Goal: Information Seeking & Learning: Check status

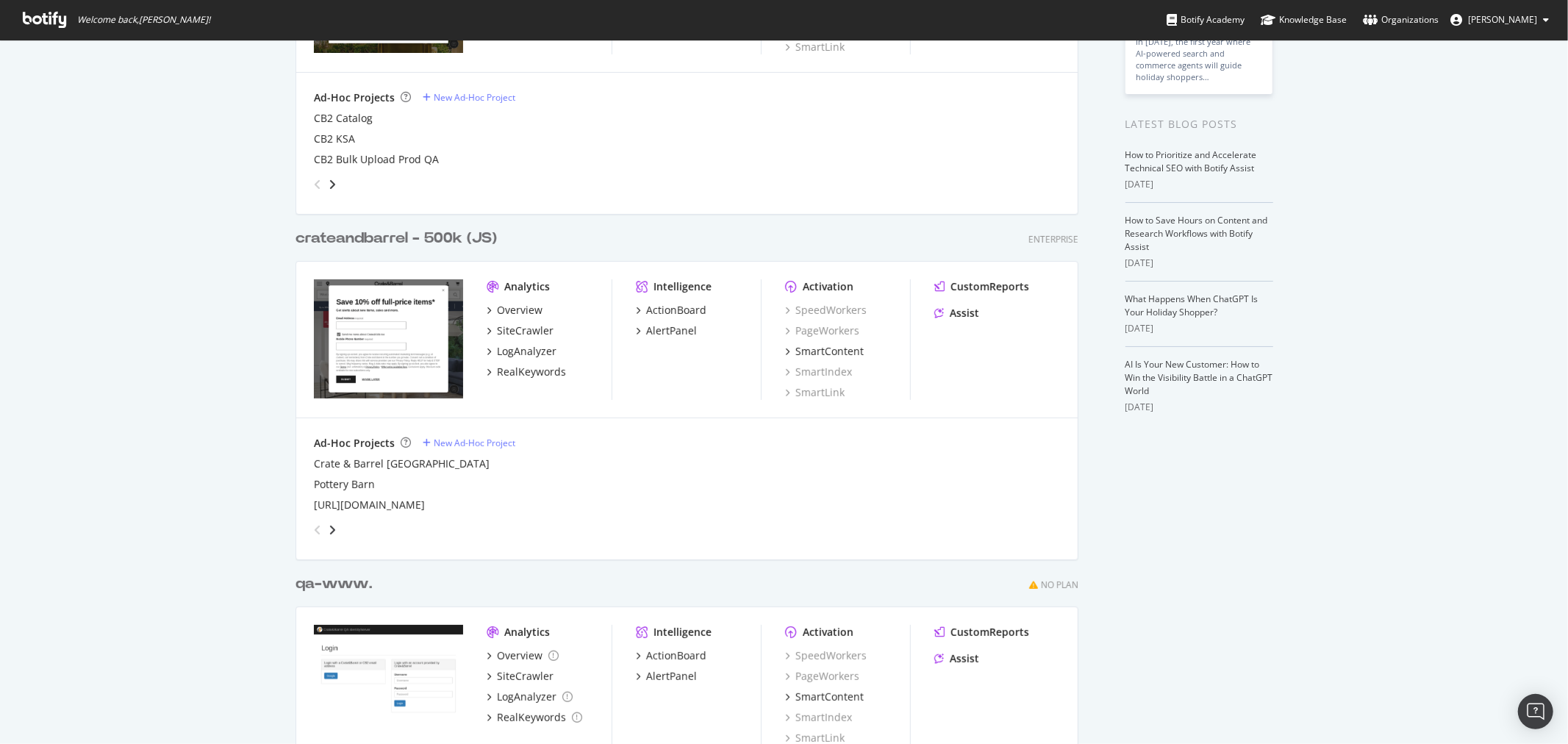
scroll to position [245, 0]
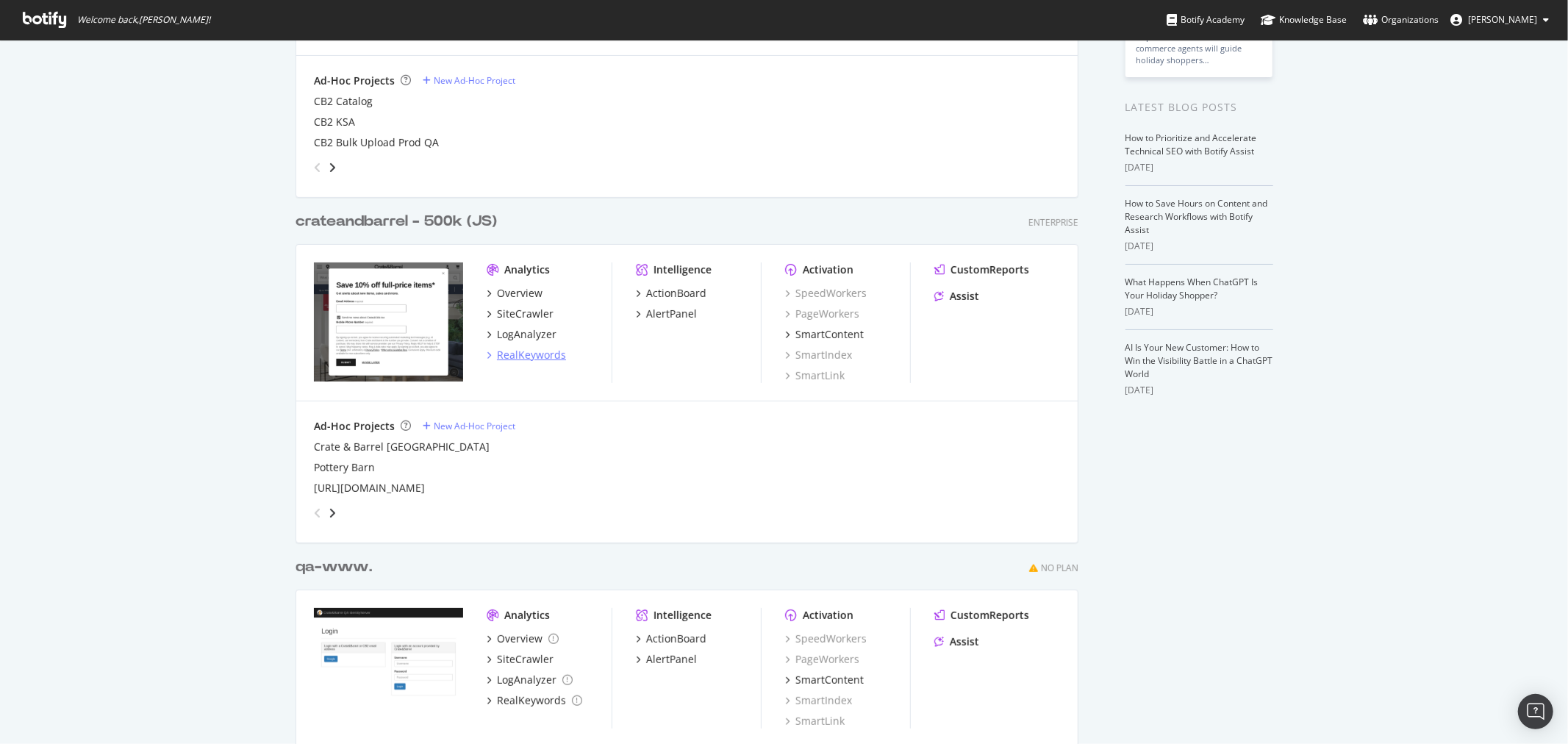
click at [540, 357] on div "RealKeywords" at bounding box center [531, 355] width 69 height 14
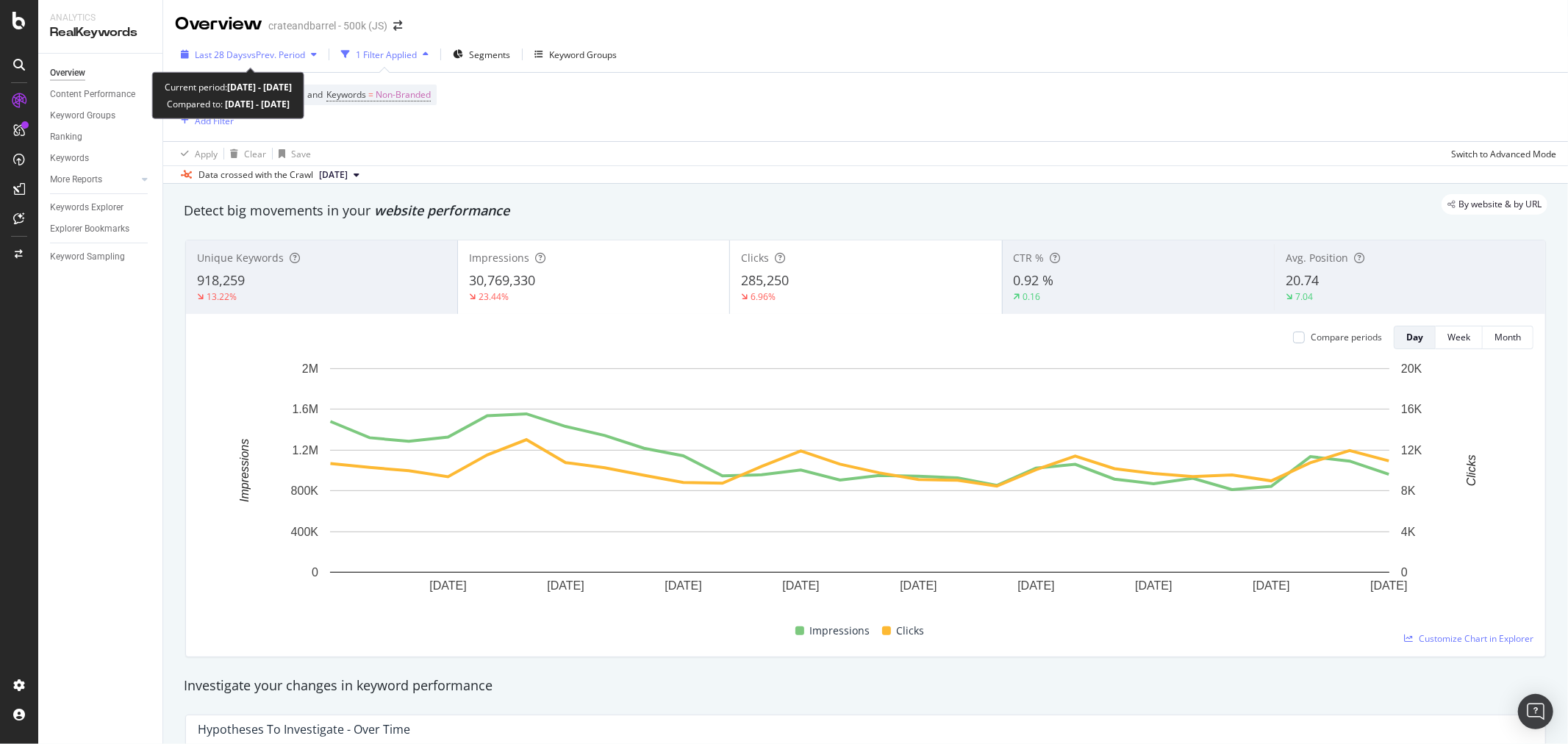
click at [252, 55] on span "vs Prev. Period" at bounding box center [276, 55] width 58 height 13
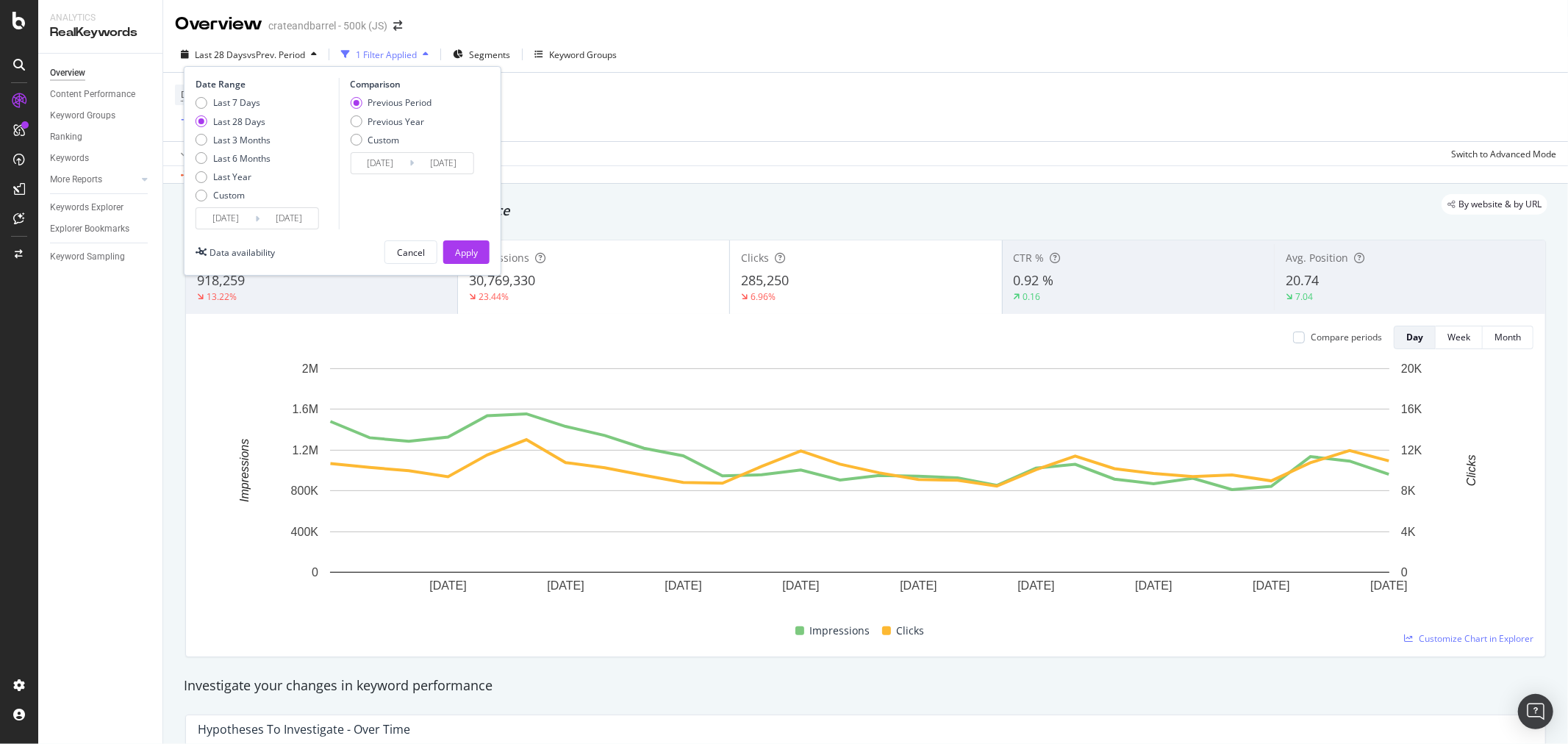
click at [228, 211] on input "[DATE]" at bounding box center [225, 219] width 58 height 21
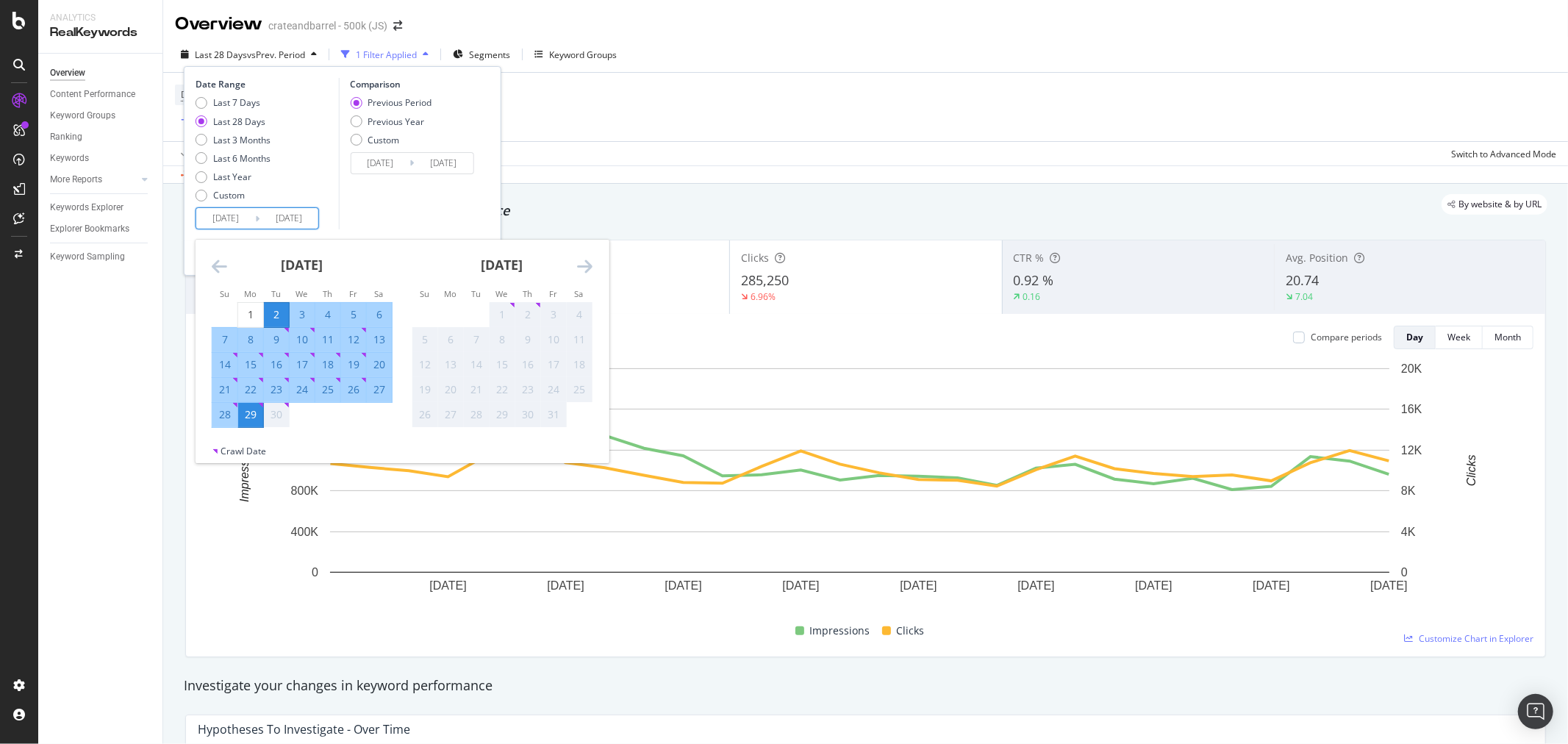
click at [218, 262] on icon "Move backward to switch to the previous month." at bounding box center [219, 266] width 15 height 18
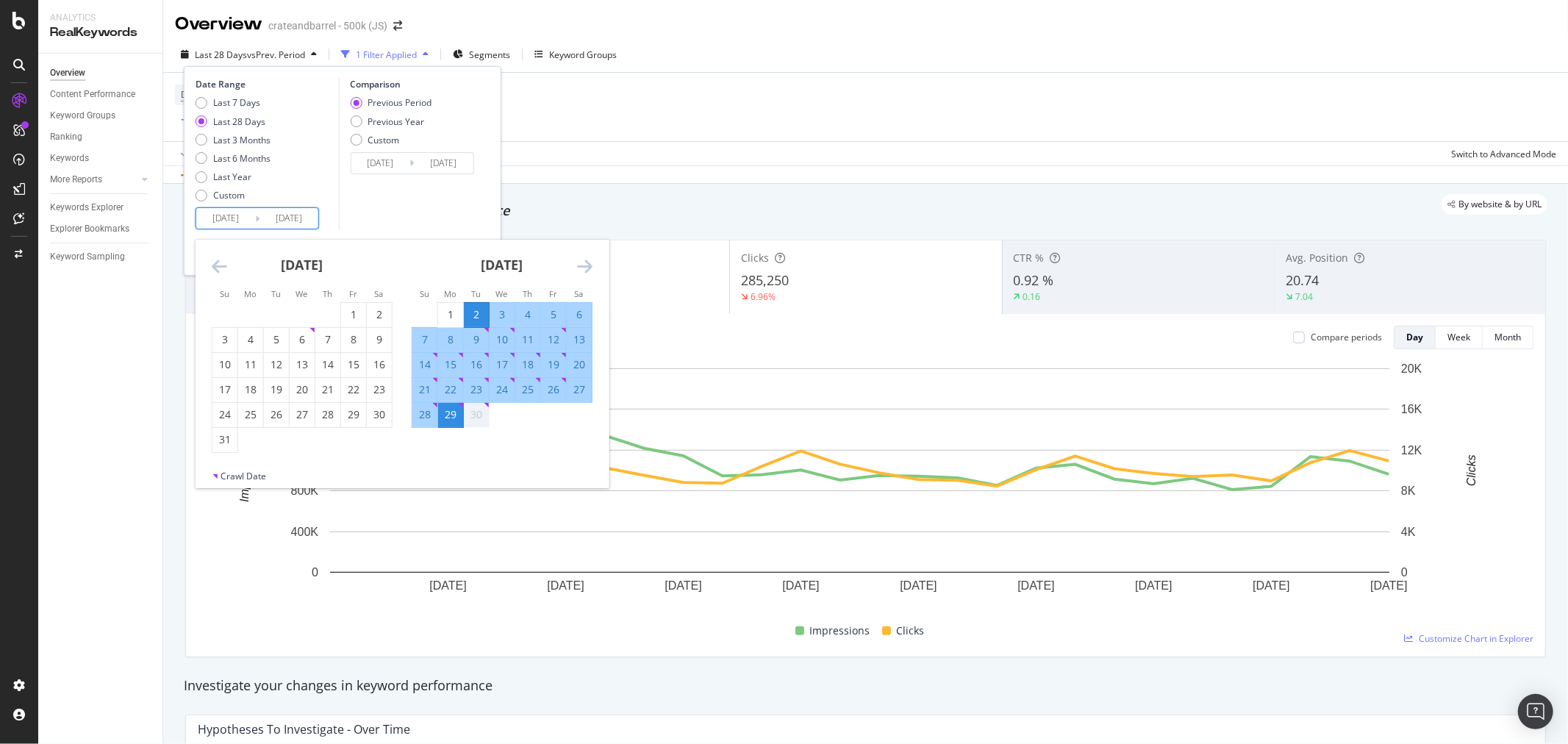
click at [218, 262] on icon "Move backward to switch to the previous month." at bounding box center [219, 266] width 15 height 18
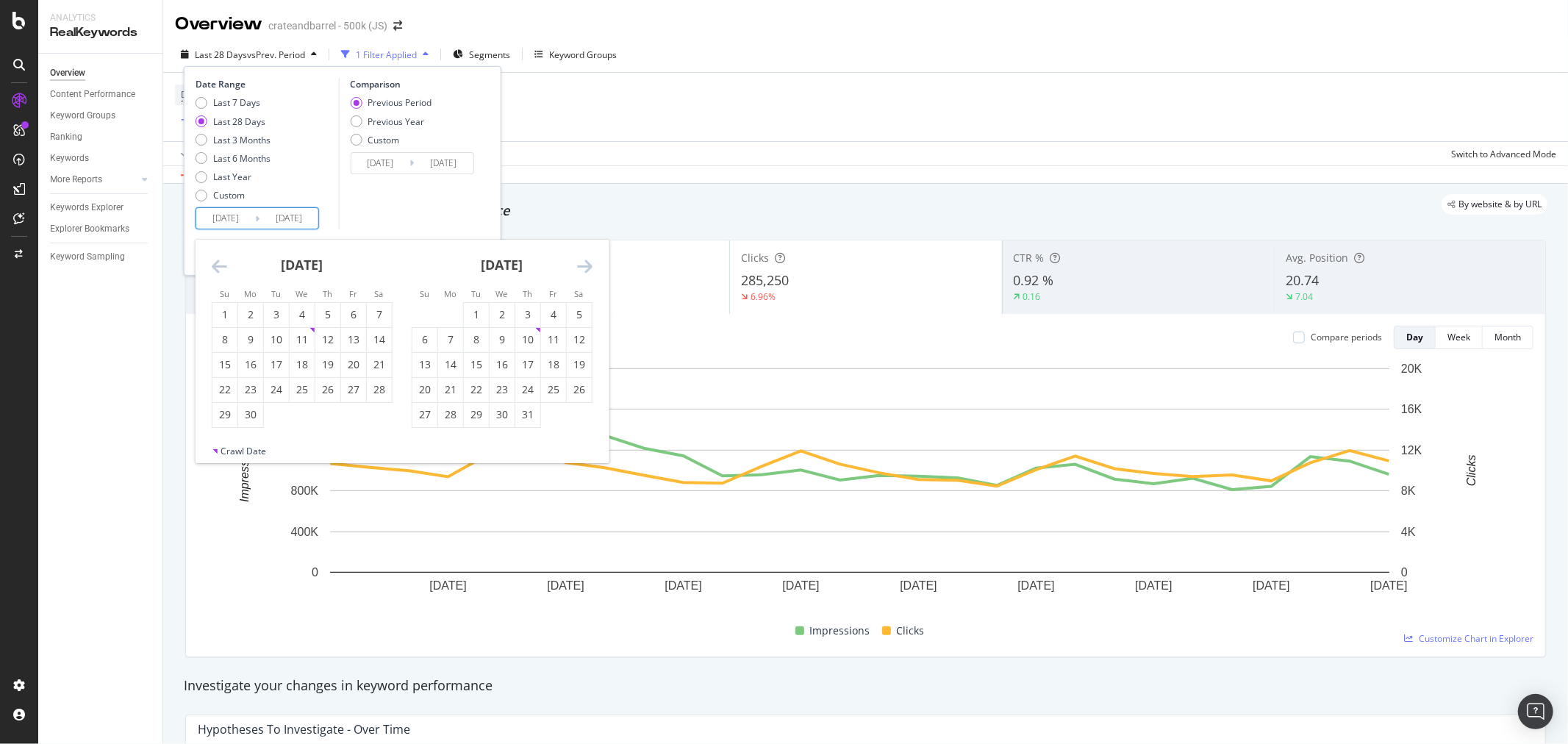
click at [218, 262] on icon "Move backward to switch to the previous month." at bounding box center [219, 266] width 15 height 18
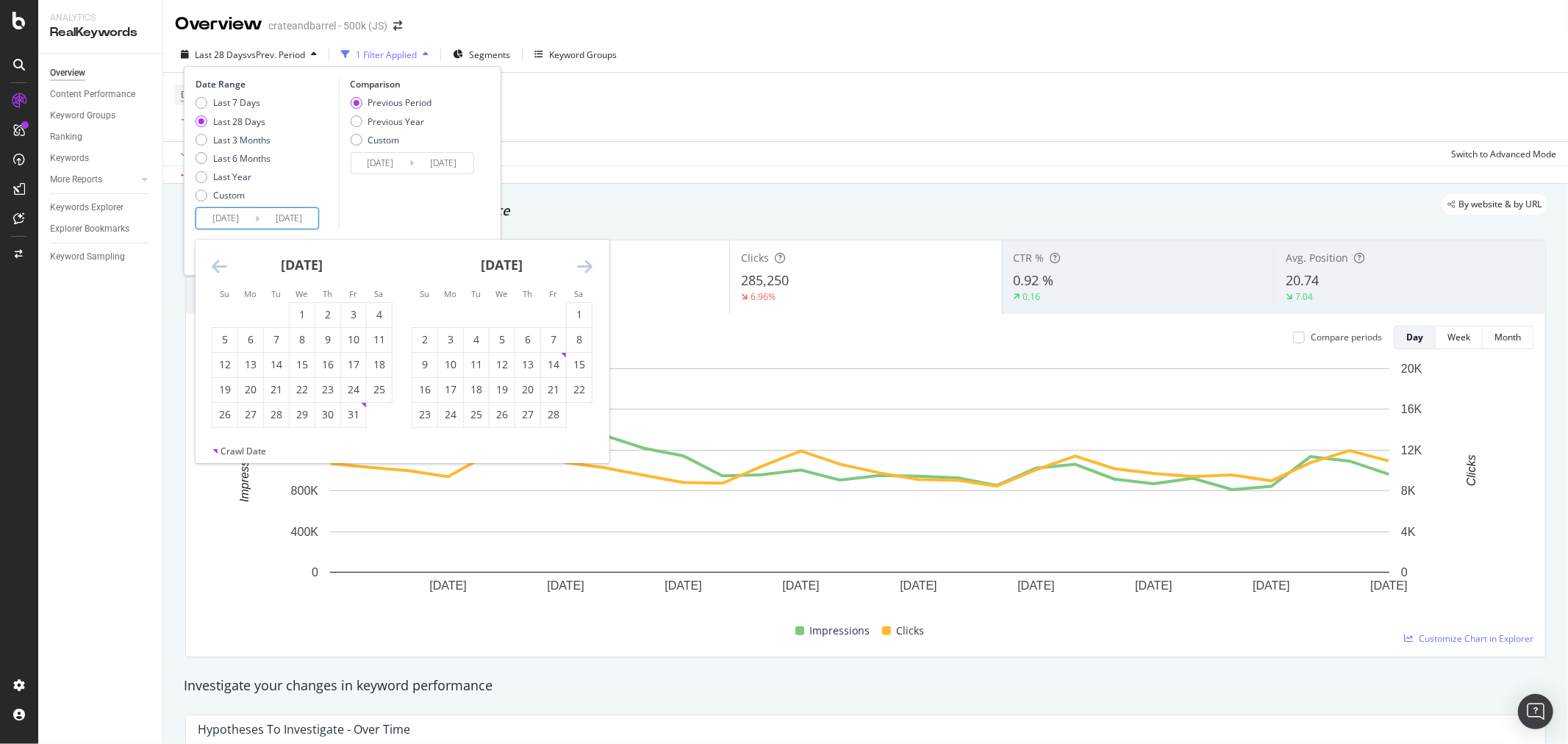
click at [218, 262] on icon "Move backward to switch to the previous month." at bounding box center [219, 266] width 15 height 18
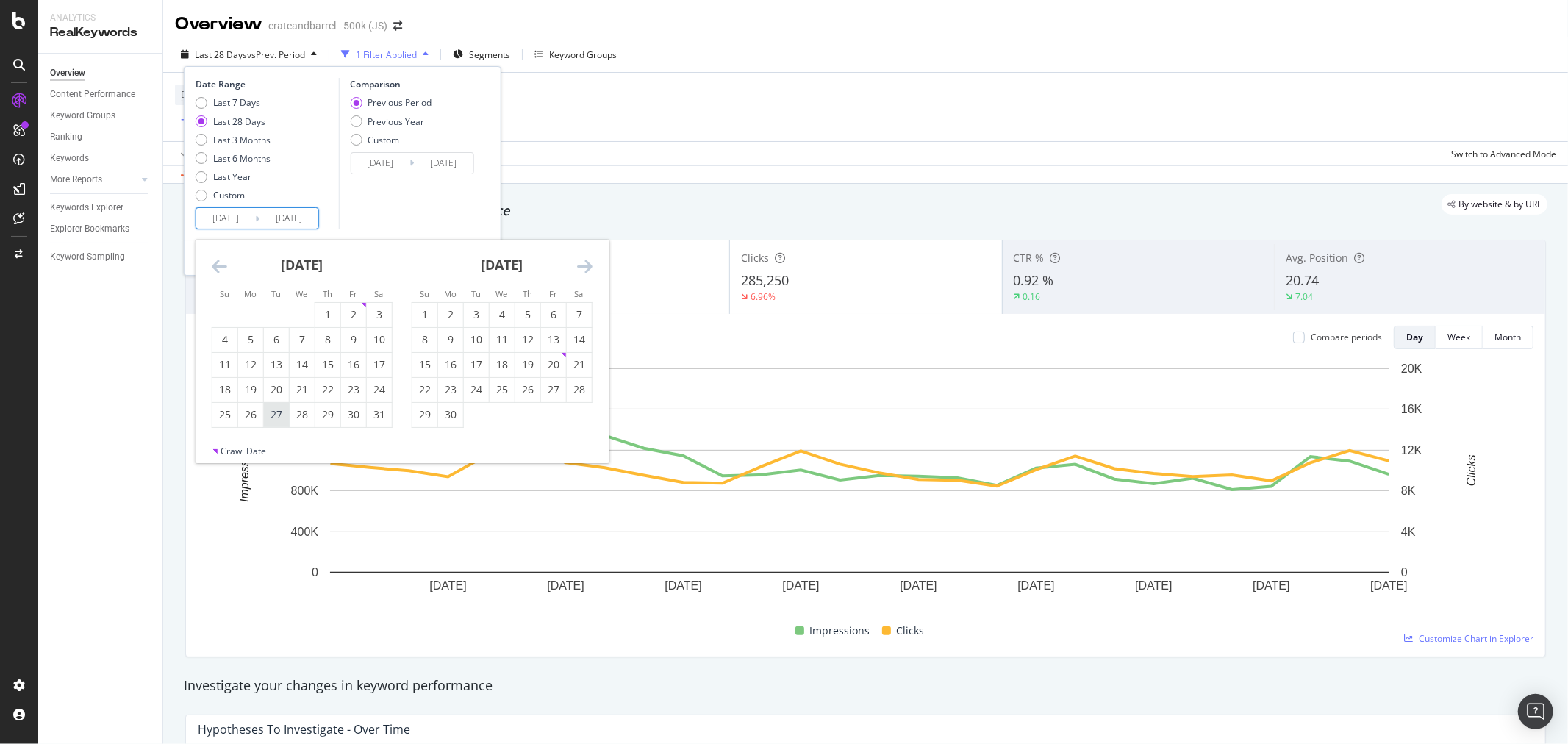
click at [272, 410] on div "27" at bounding box center [276, 414] width 25 height 14
type input "[DATE]"
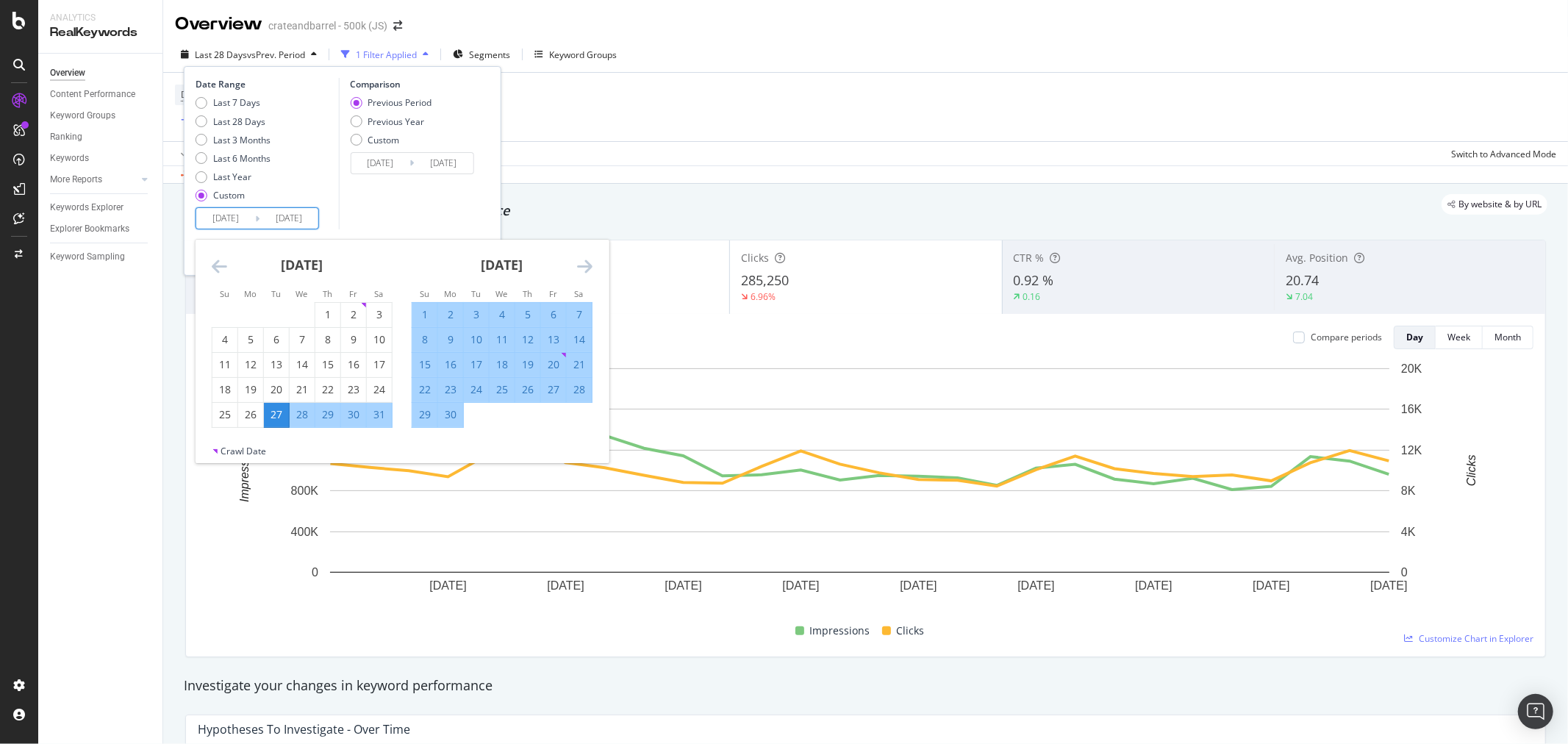
click at [591, 266] on icon "Move forward to switch to the next month." at bounding box center [584, 266] width 15 height 18
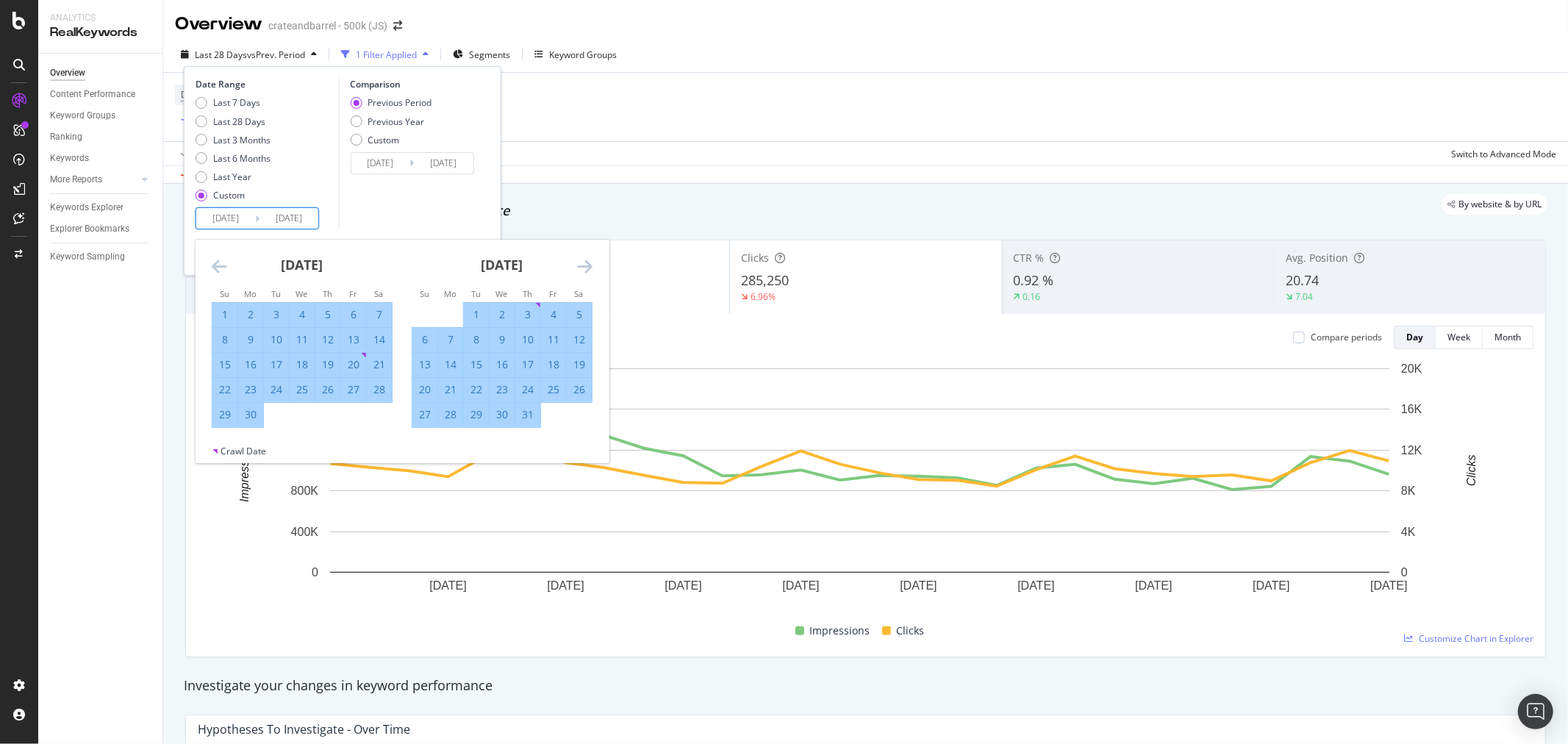
click at [590, 266] on icon "Move forward to switch to the next month." at bounding box center [584, 266] width 15 height 18
click at [588, 266] on icon "Move forward to switch to the next month." at bounding box center [584, 266] width 15 height 18
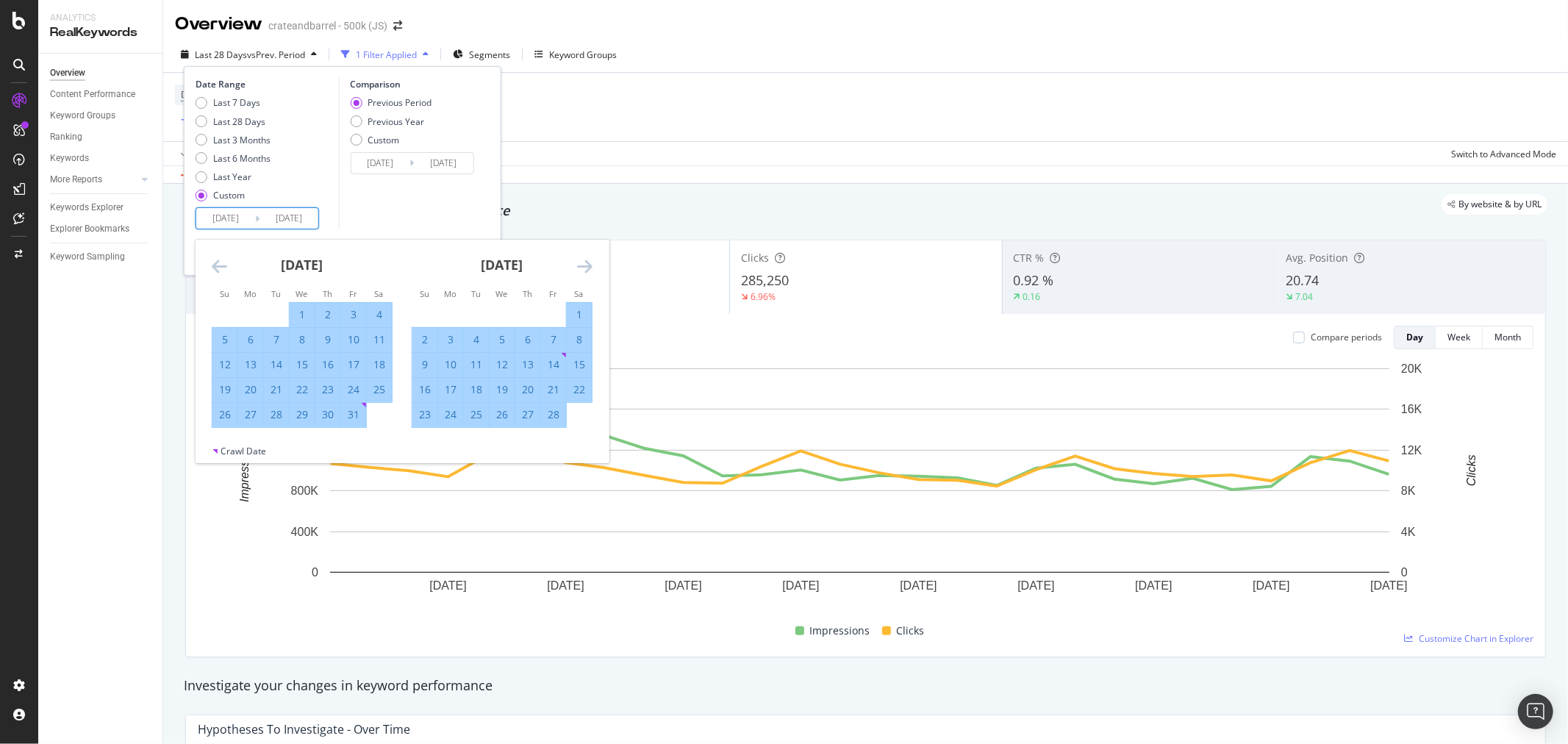
click at [588, 266] on icon "Move forward to switch to the next month." at bounding box center [584, 266] width 15 height 18
click at [586, 266] on icon "Move forward to switch to the next month." at bounding box center [584, 266] width 15 height 18
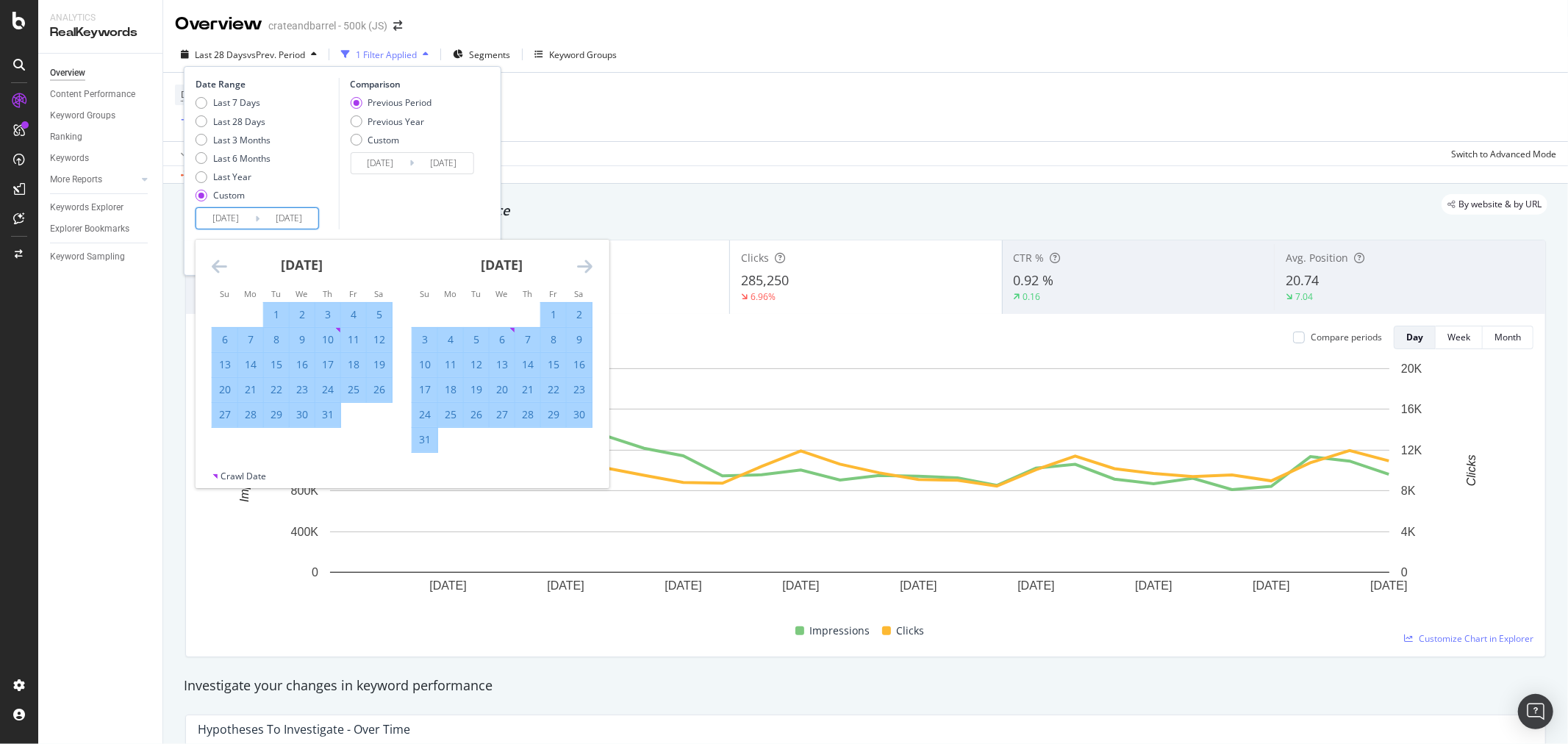
click at [586, 266] on icon "Move forward to switch to the next month." at bounding box center [584, 266] width 15 height 18
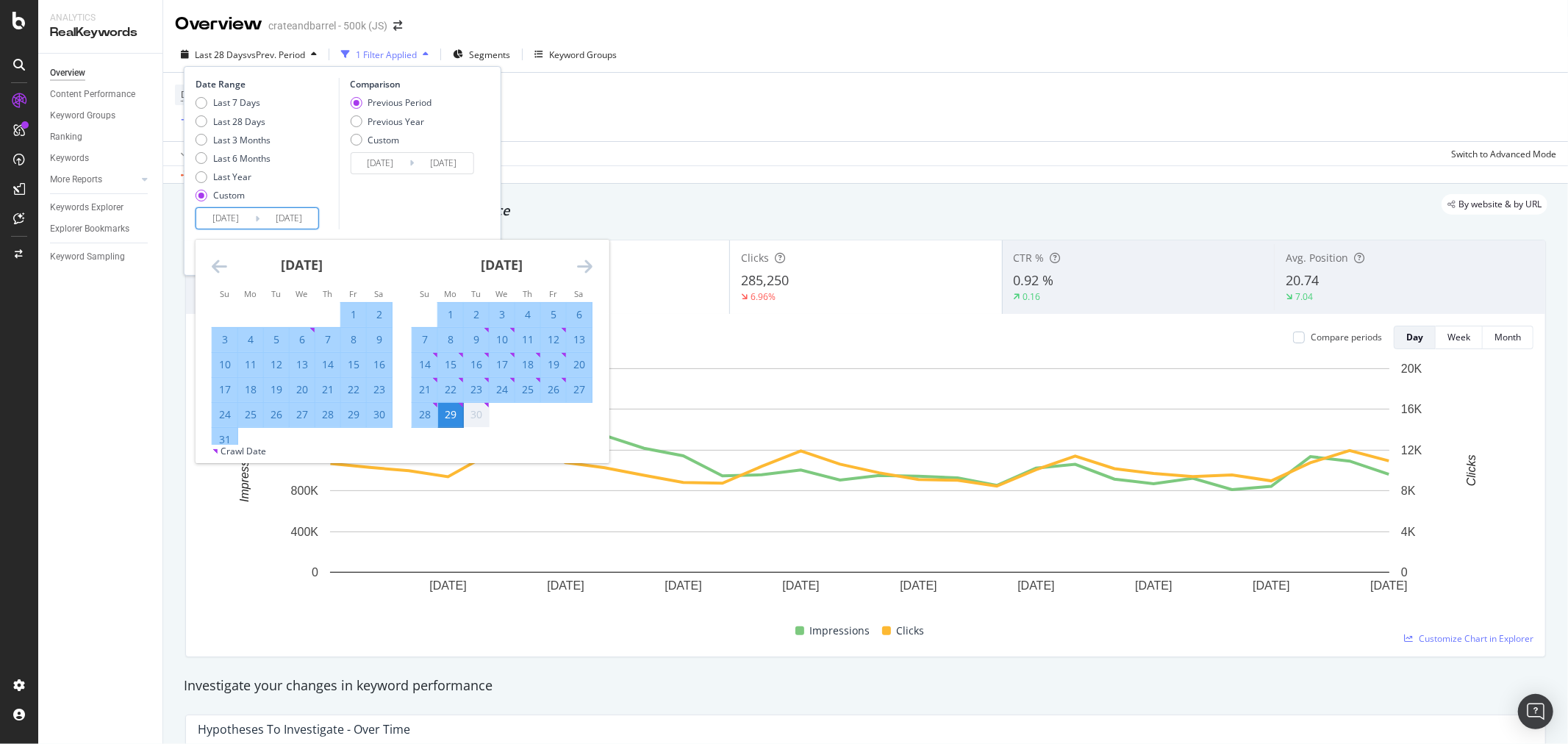
click at [723, 148] on div "Apply Clear Save Switch to Advanced Mode" at bounding box center [865, 153] width 1405 height 24
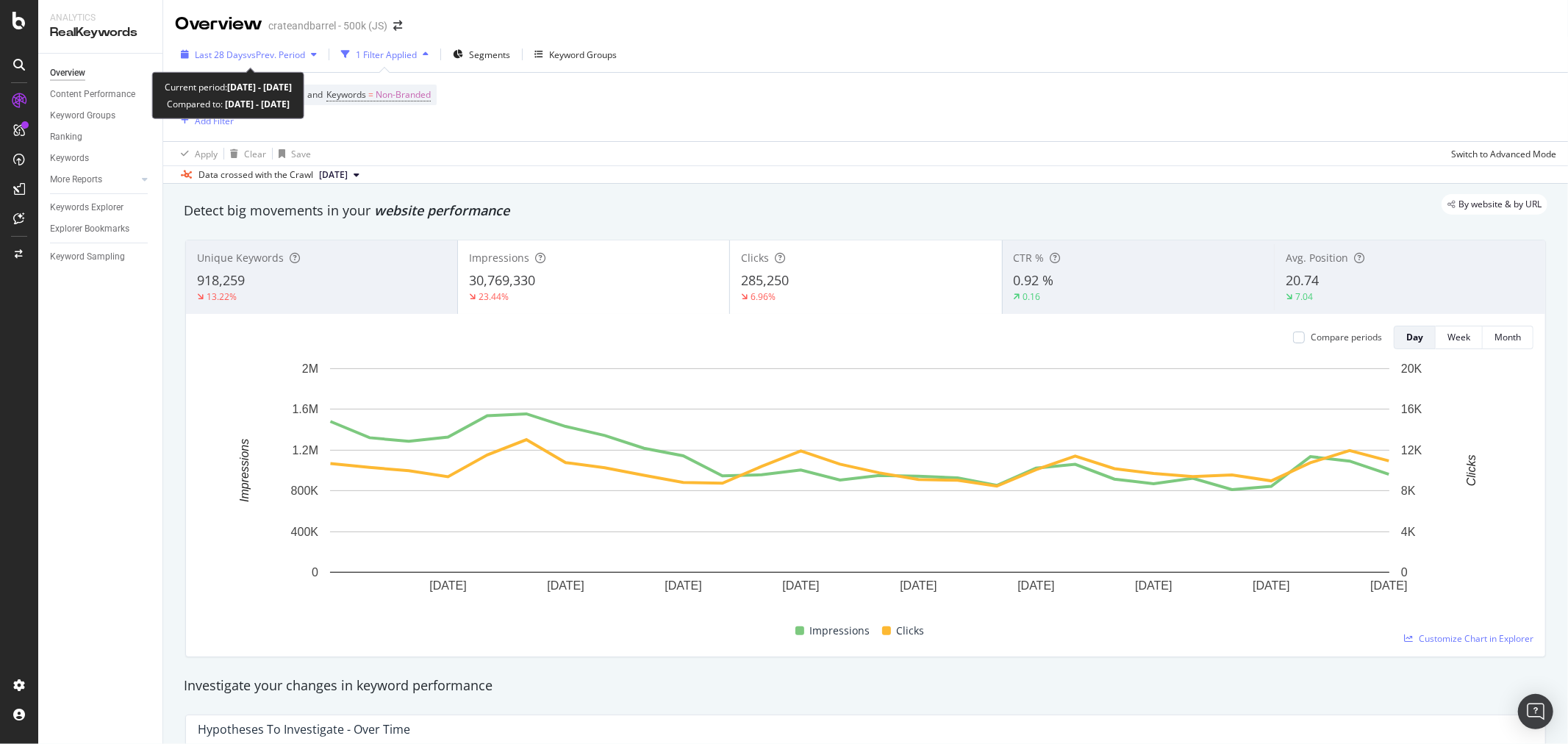
click at [232, 53] on span "Last 28 Days" at bounding box center [220, 55] width 52 height 13
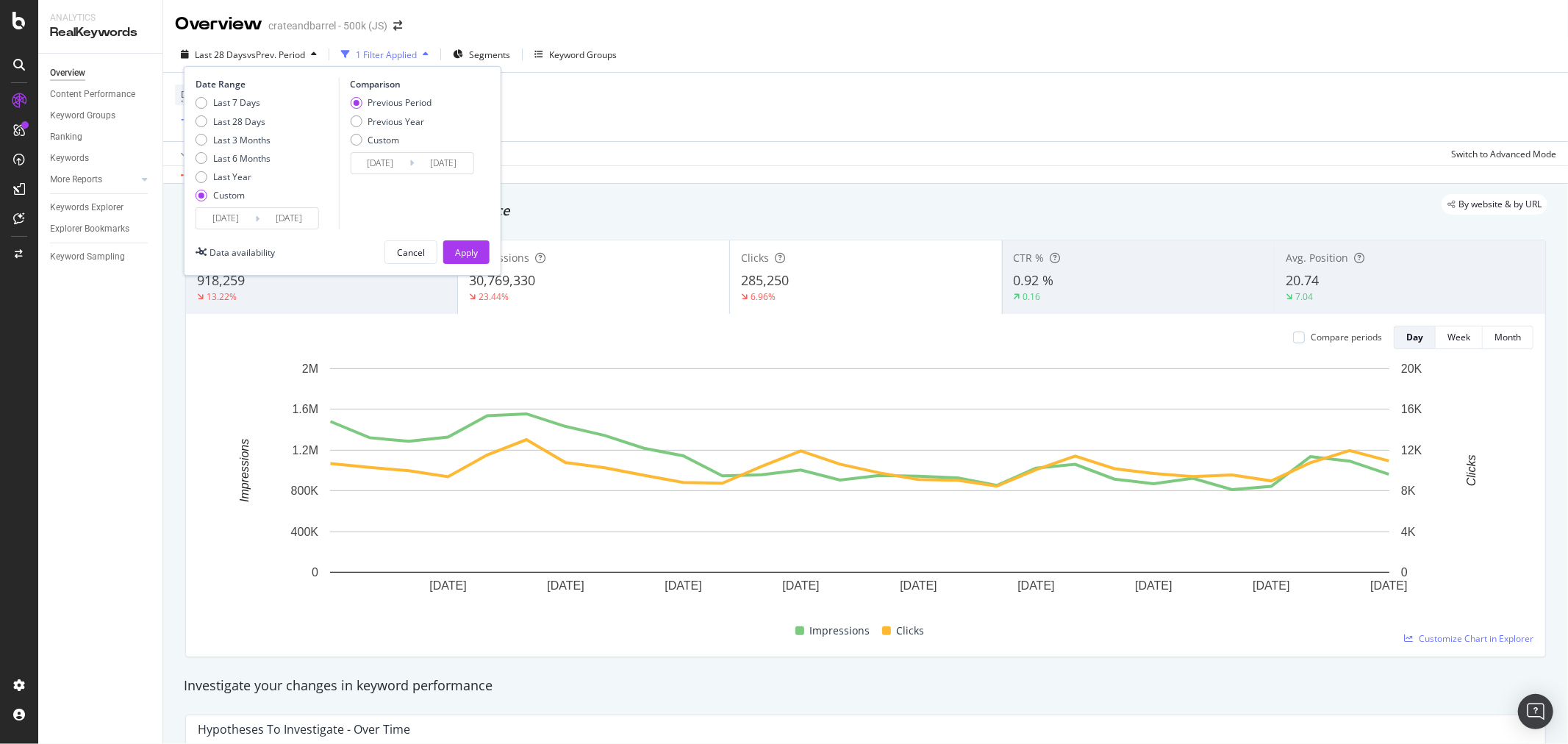
click at [226, 207] on div "Date Range Last 7 Days Last 28 Days Last 3 Months Last 6 Months Last Year Custo…" at bounding box center [265, 153] width 139 height 152
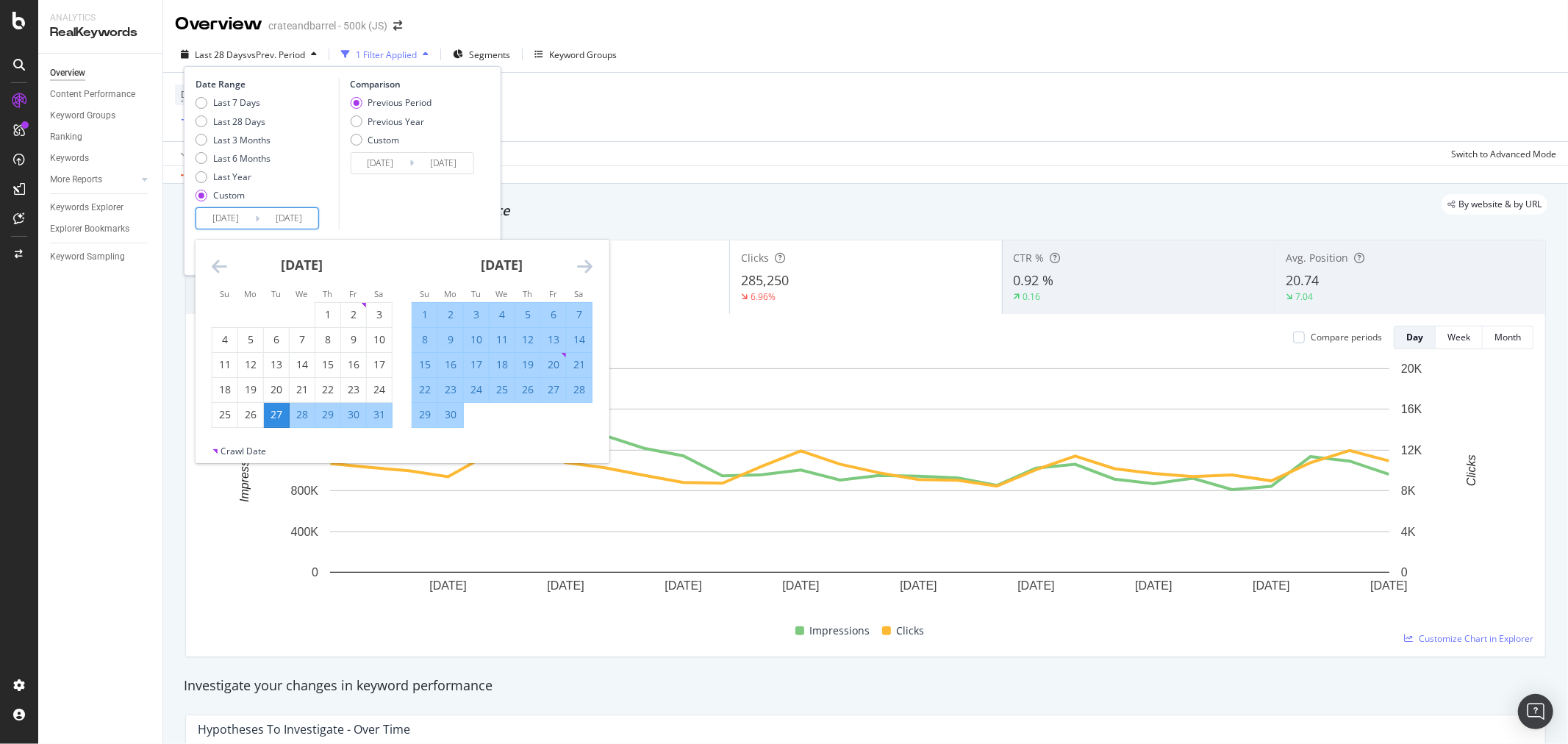
click at [276, 414] on div "27" at bounding box center [276, 414] width 25 height 14
click at [449, 415] on div "30" at bounding box center [450, 414] width 25 height 14
type input "[DATE]"
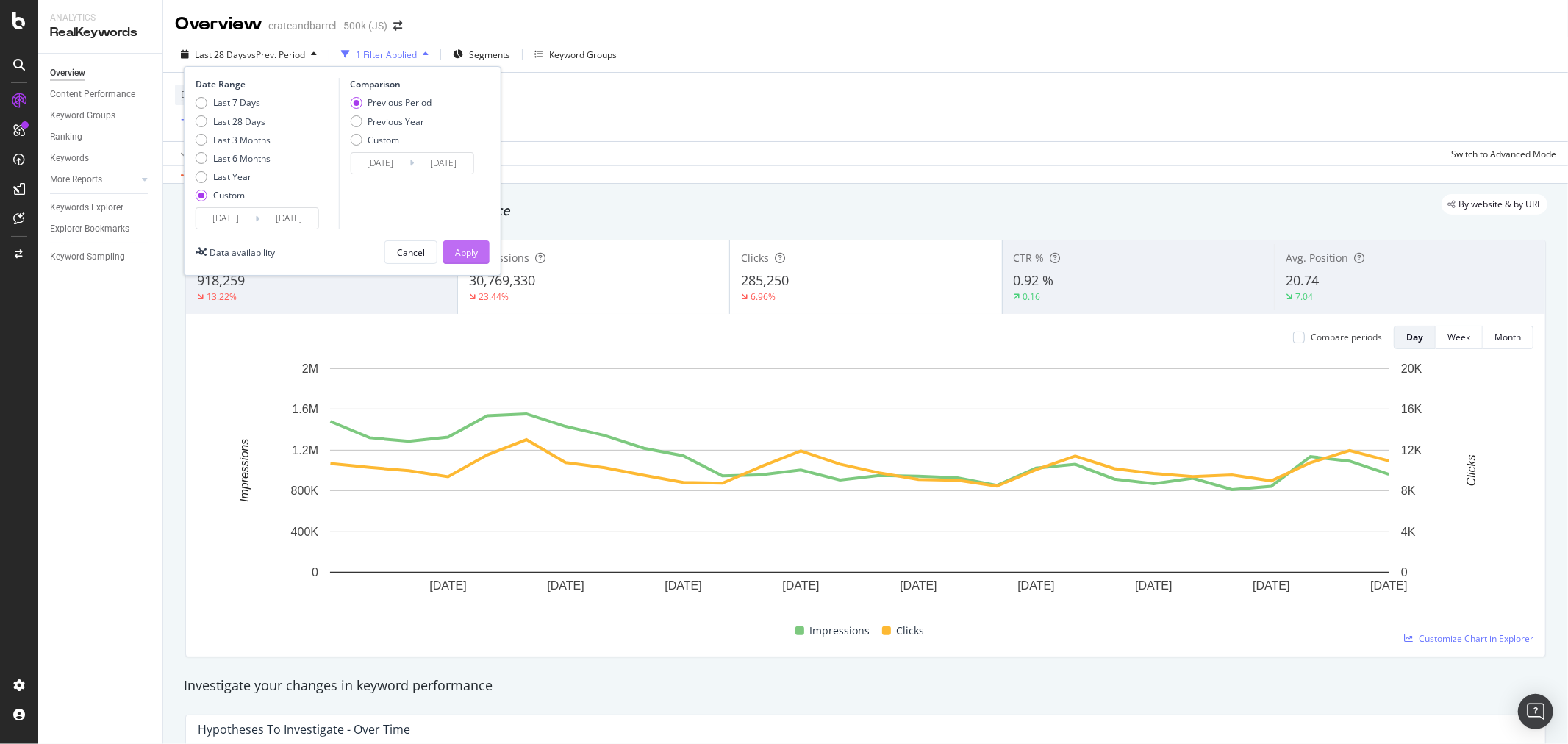
click at [466, 247] on div "Apply" at bounding box center [466, 253] width 22 height 13
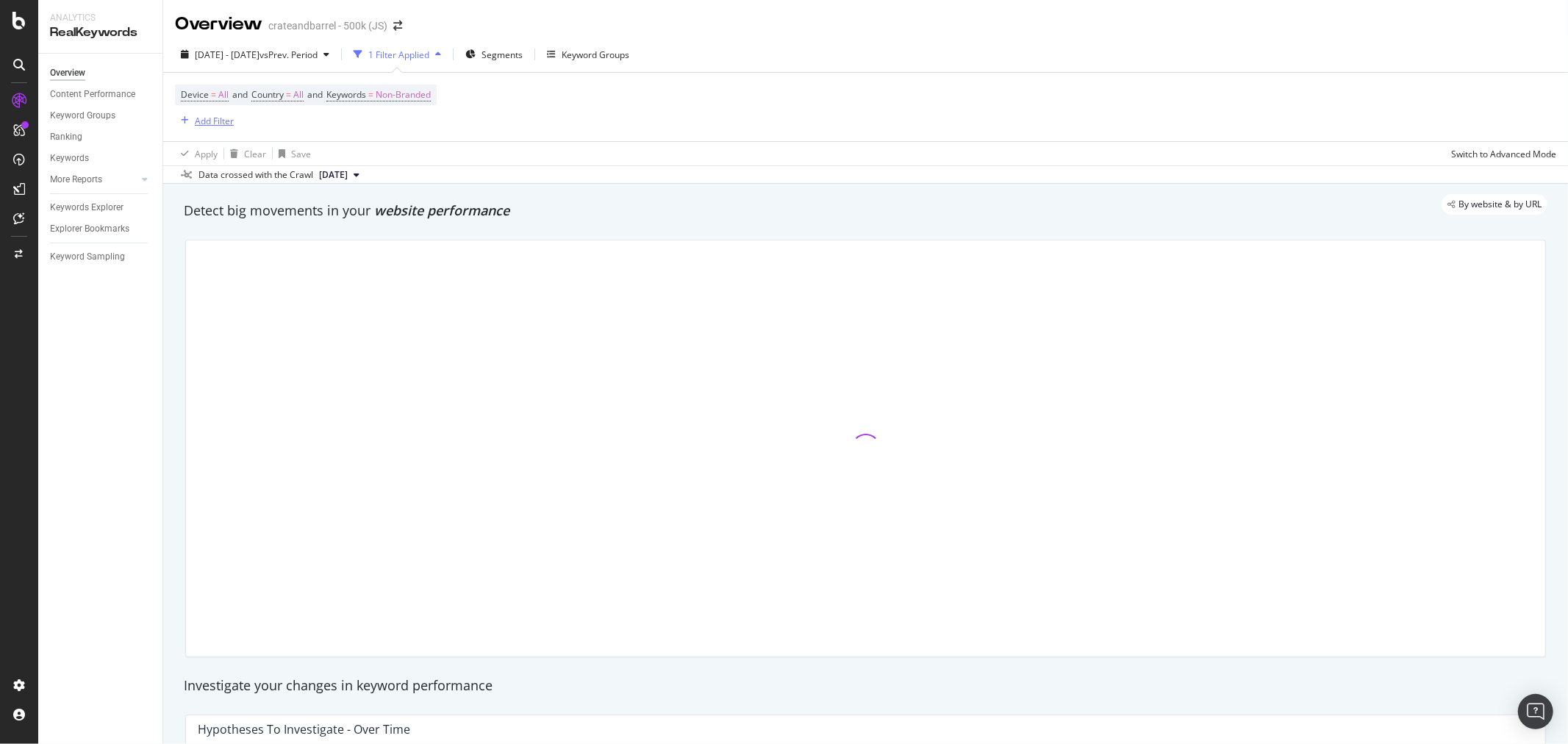
click at [214, 121] on div "Add Filter" at bounding box center [214, 121] width 39 height 13
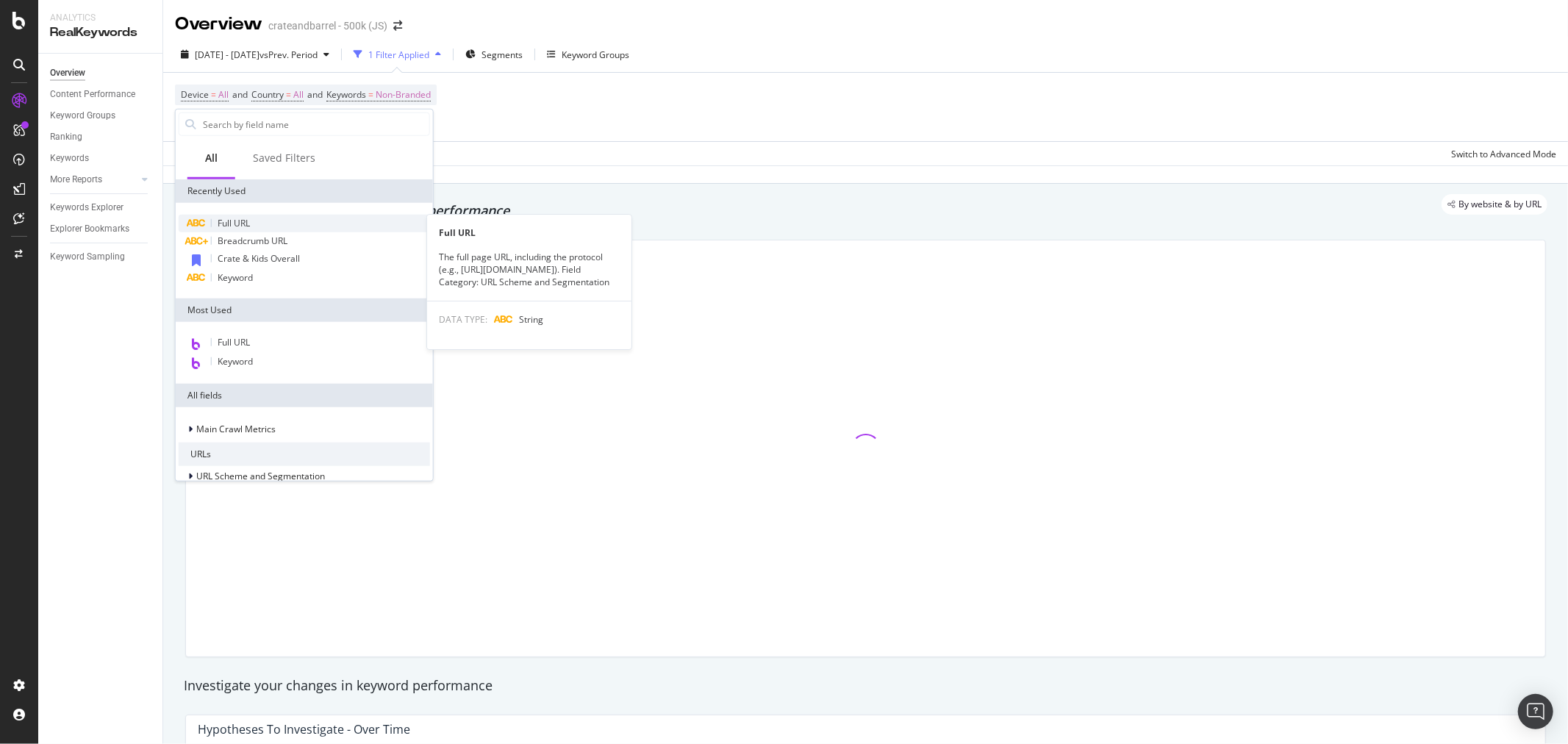
click at [257, 223] on div "Full URL" at bounding box center [304, 224] width 252 height 18
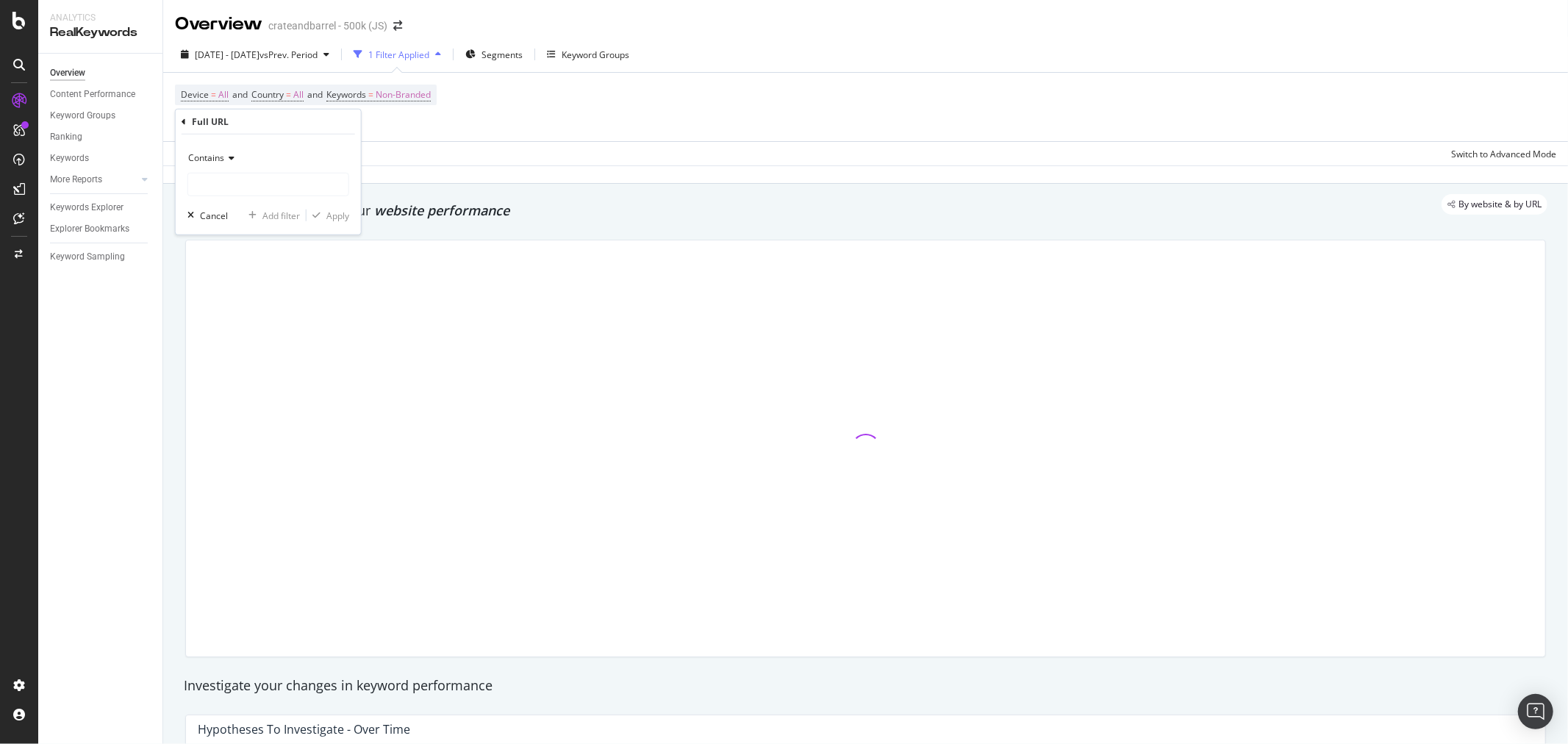
click at [238, 157] on div "Contains" at bounding box center [268, 158] width 162 height 23
click at [236, 187] on div "Equal to" at bounding box center [270, 188] width 157 height 19
click at [240, 188] on input "text" at bounding box center [268, 184] width 160 height 23
paste input "[URL][DOMAIN_NAME]"
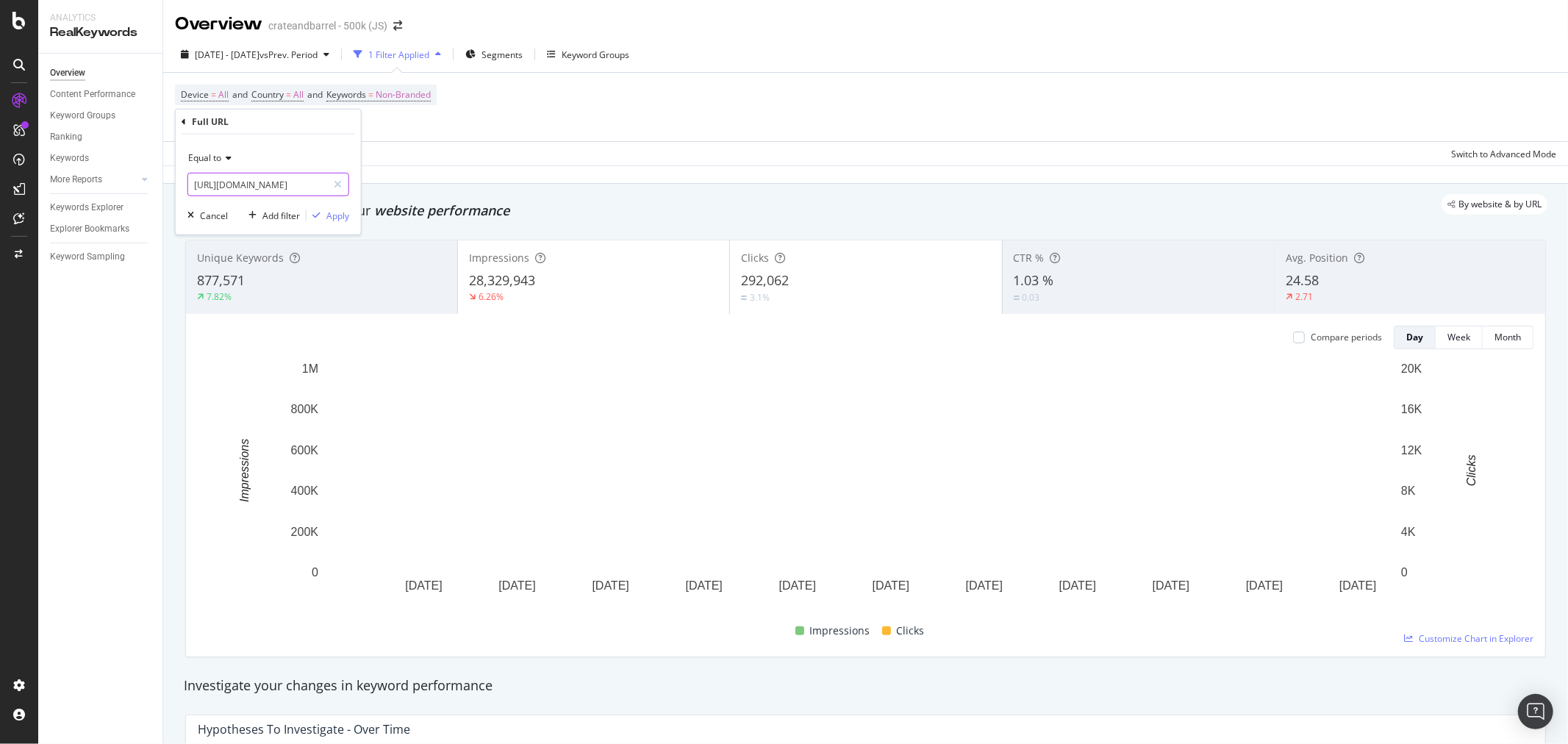
scroll to position [0, 126]
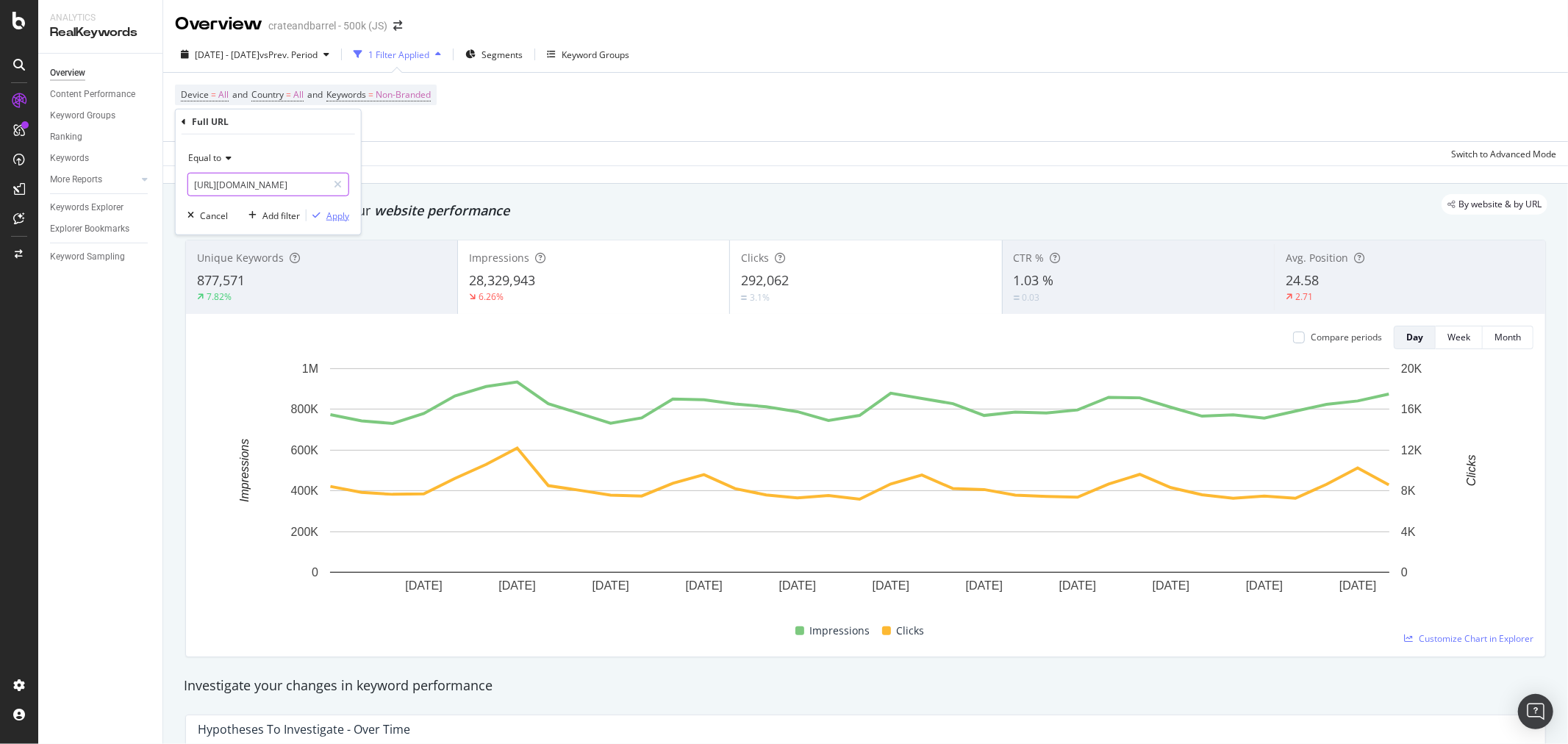
type input "[URL][DOMAIN_NAME]"
click at [339, 217] on div "Apply" at bounding box center [337, 216] width 22 height 13
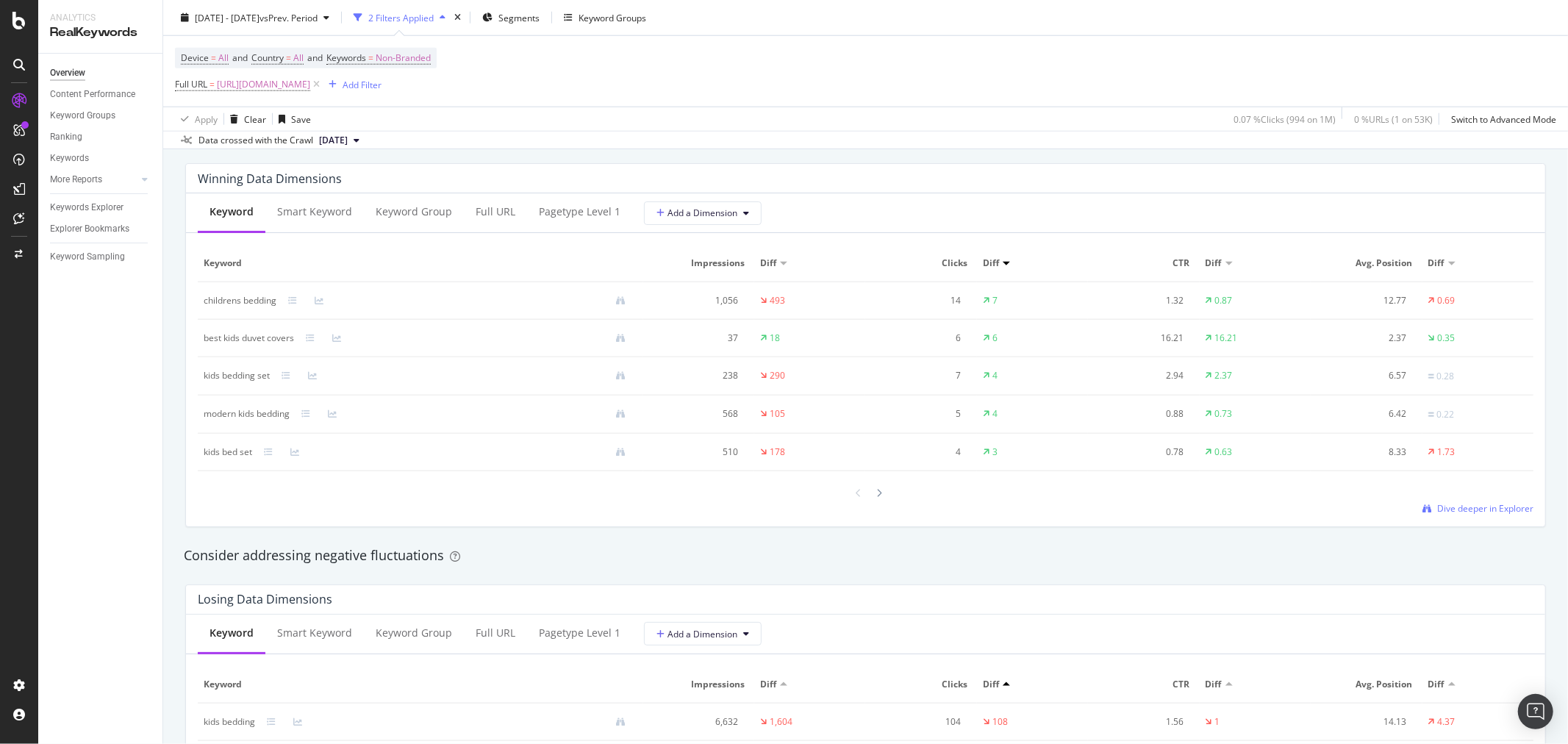
scroll to position [1389, 0]
